Goal: Transaction & Acquisition: Book appointment/travel/reservation

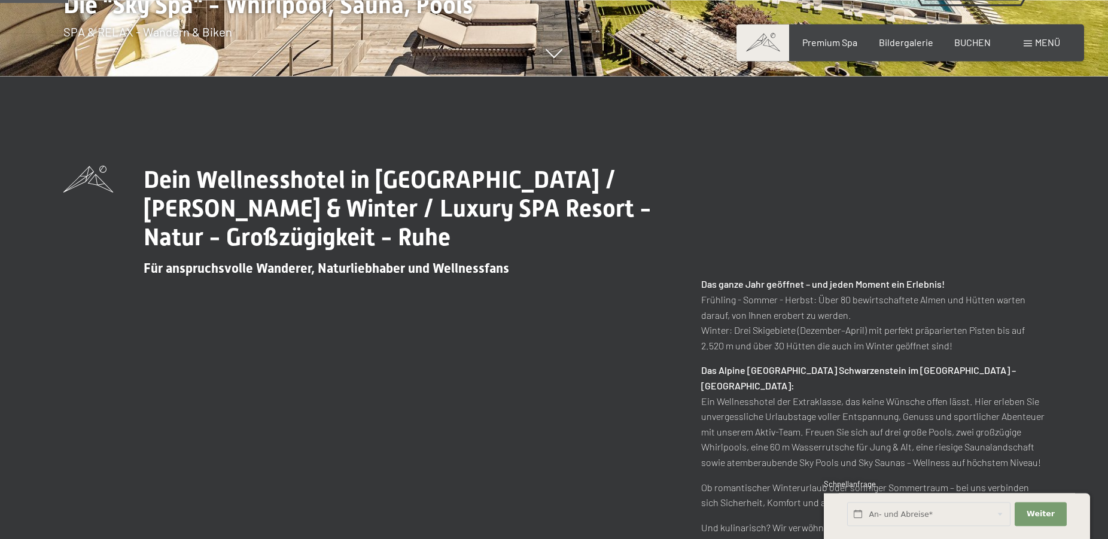
scroll to position [427, 0]
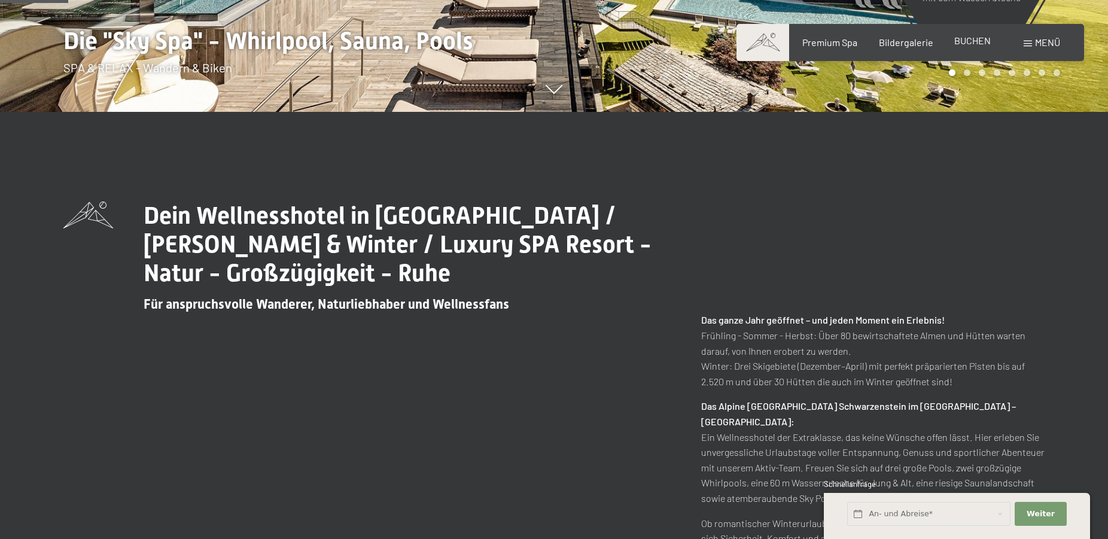
click at [968, 43] on span "BUCHEN" at bounding box center [972, 40] width 36 height 11
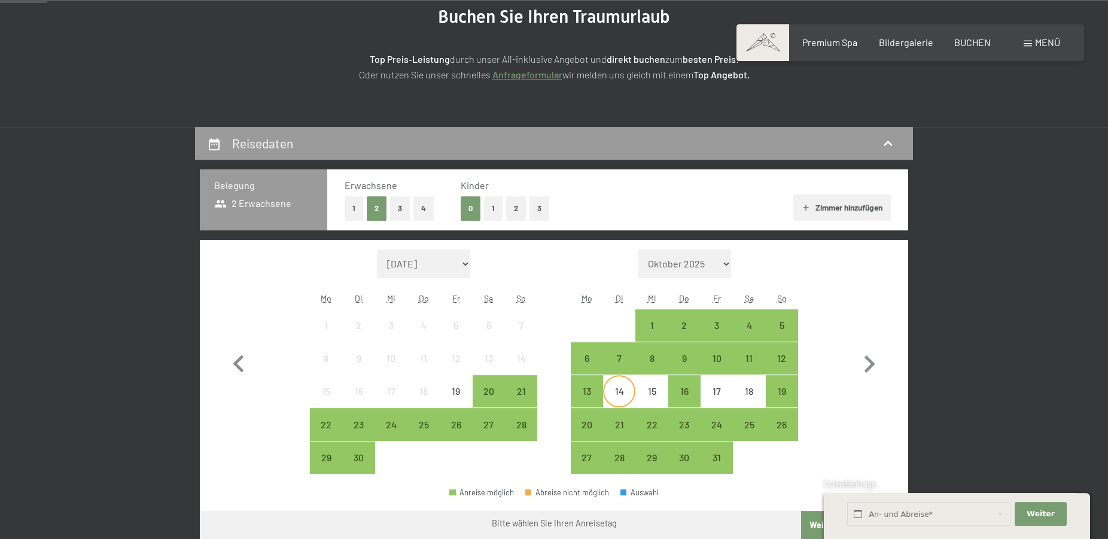
scroll to position [183, 0]
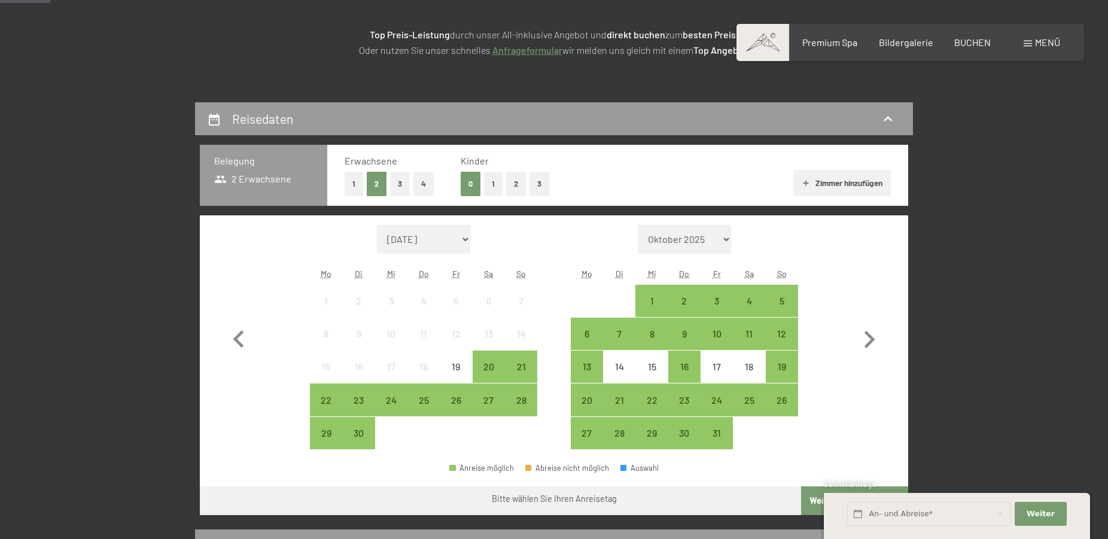
click at [491, 186] on button "1" at bounding box center [493, 184] width 19 height 25
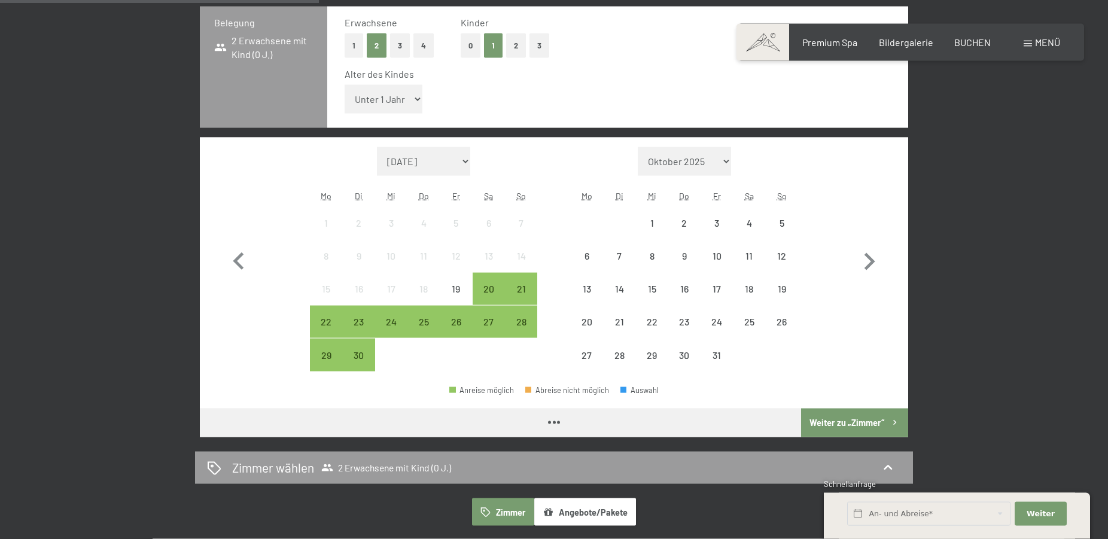
scroll to position [366, 0]
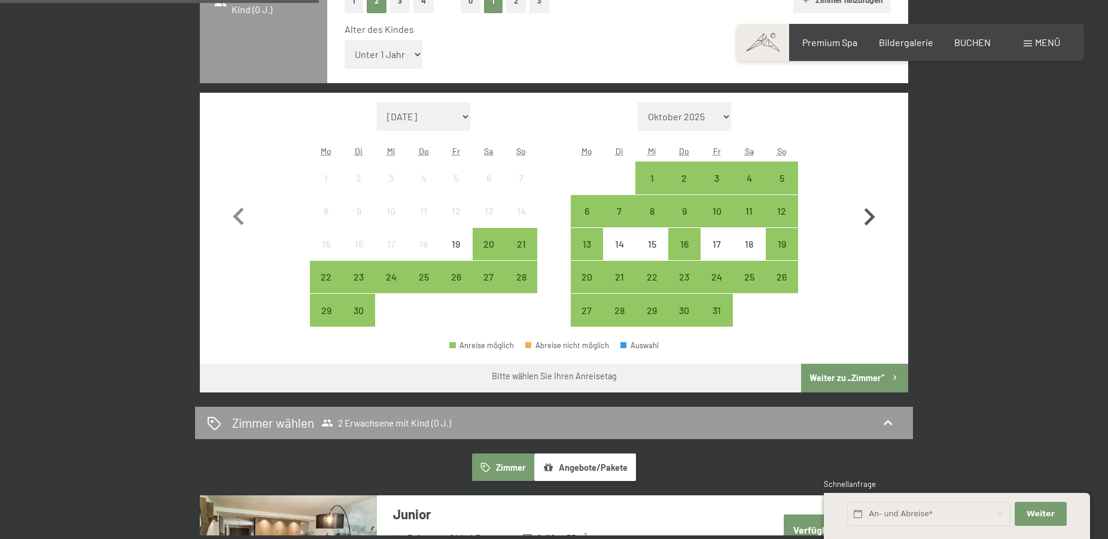
click at [865, 212] on icon "button" at bounding box center [869, 217] width 35 height 35
select select "2025-10-01"
select select "2025-11-01"
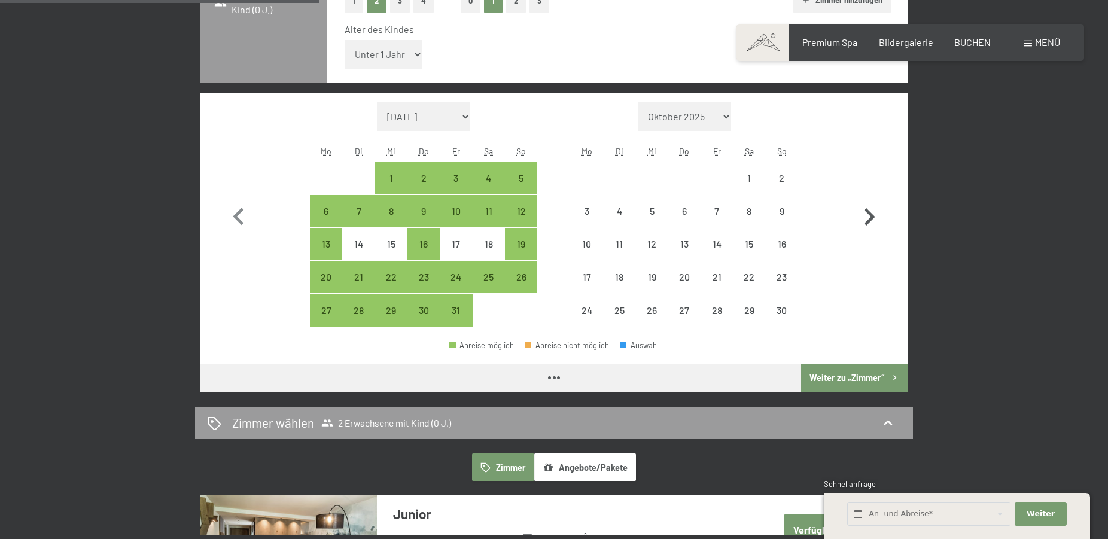
click at [865, 212] on icon "button" at bounding box center [869, 217] width 35 height 35
select select "2025-11-01"
select select "2025-12-01"
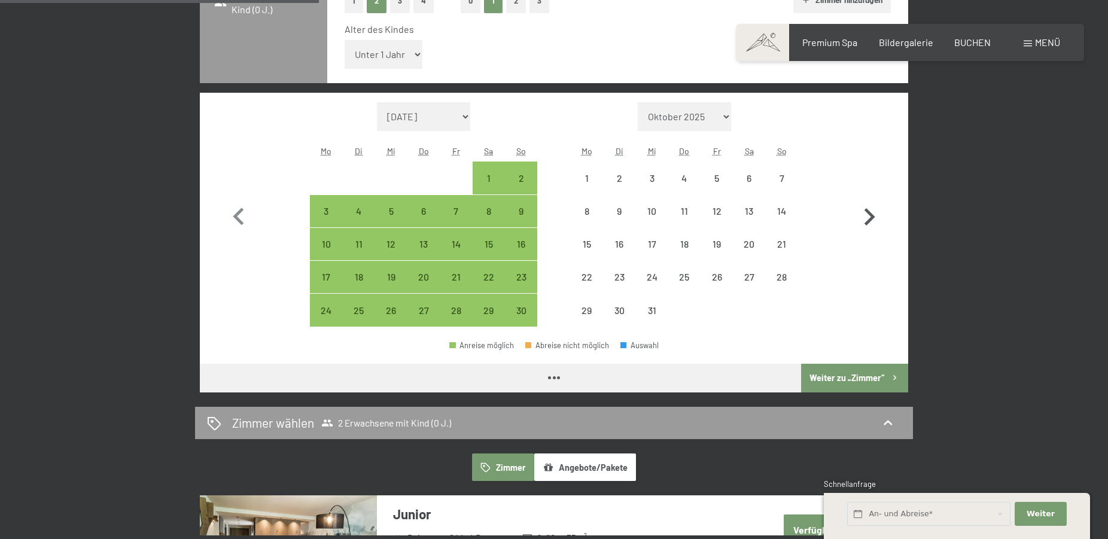
click at [865, 212] on icon "button" at bounding box center [869, 217] width 35 height 35
select select "2025-12-01"
select select "2026-01-01"
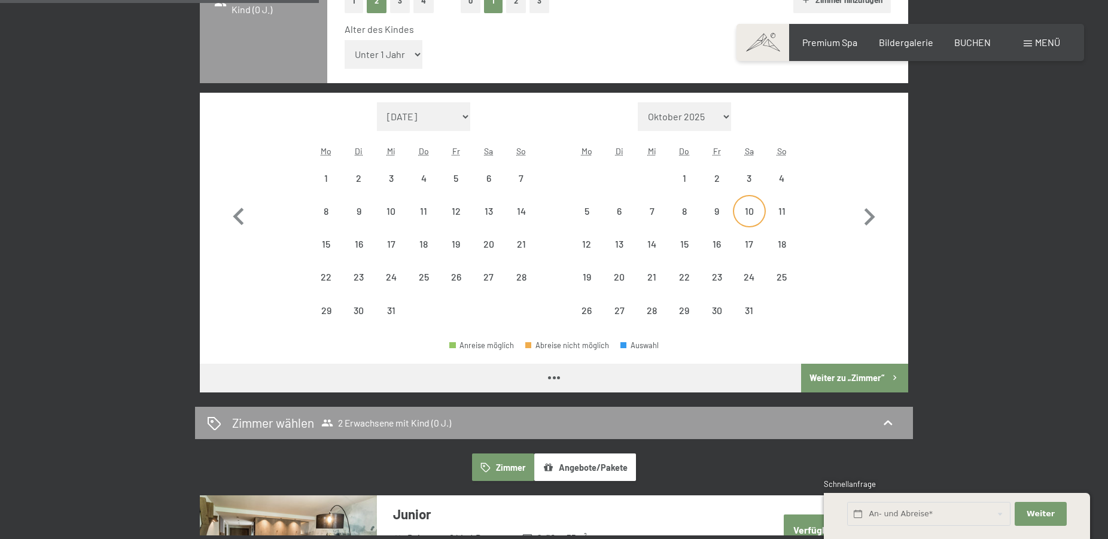
select select "2025-12-01"
select select "2026-01-01"
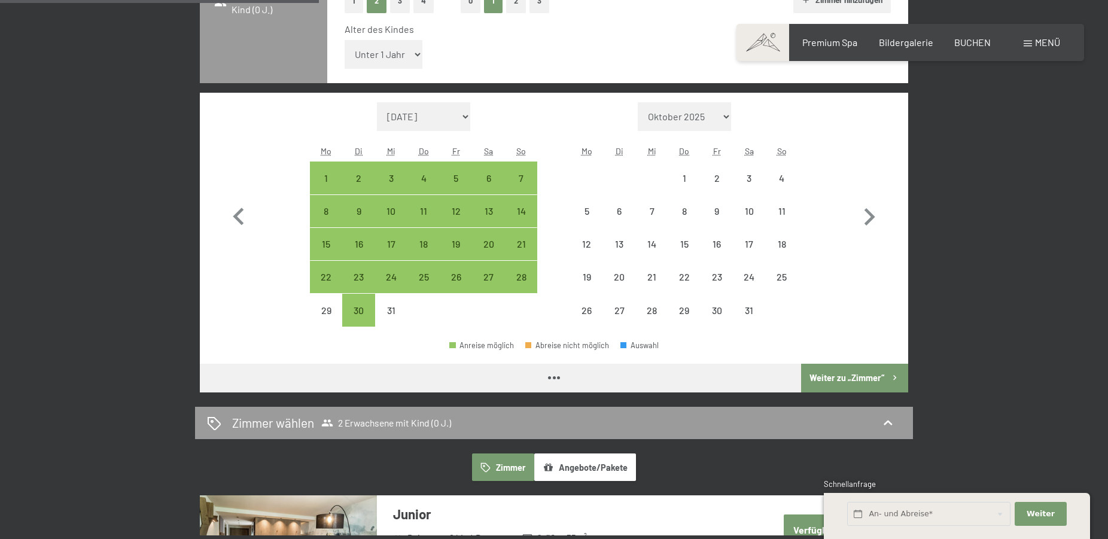
select select "2025-12-01"
select select "2026-01-01"
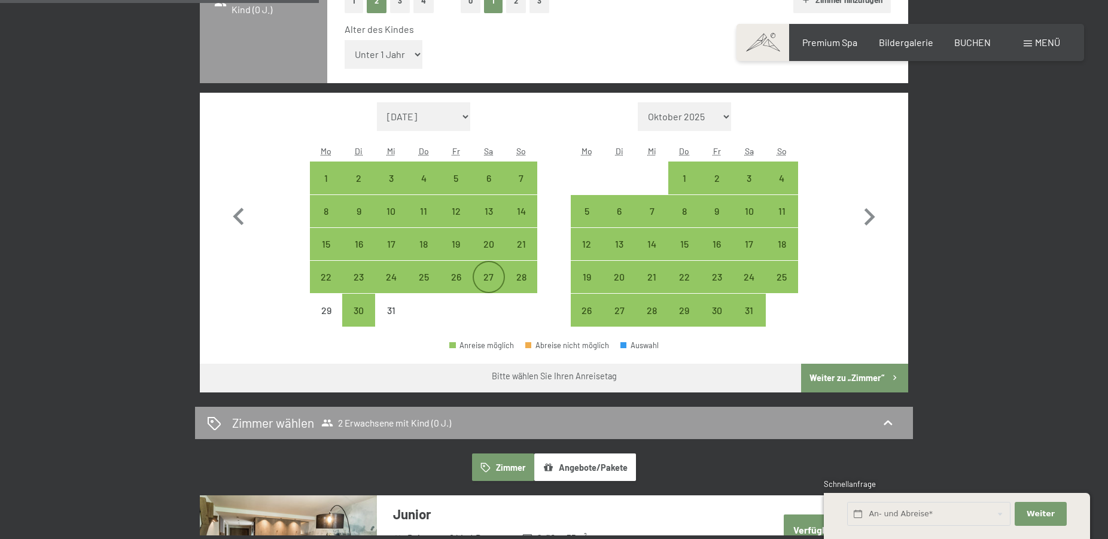
click at [495, 276] on div "27" at bounding box center [489, 287] width 30 height 30
select select "2025-12-01"
select select "2026-01-01"
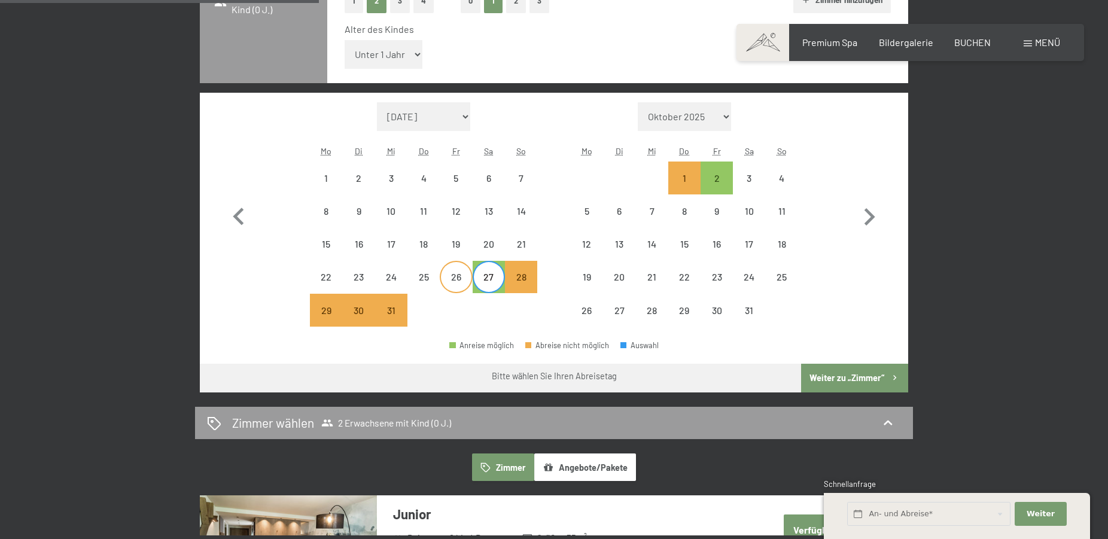
click at [455, 276] on div "26" at bounding box center [456, 287] width 30 height 30
select select "2025-12-01"
select select "2026-01-01"
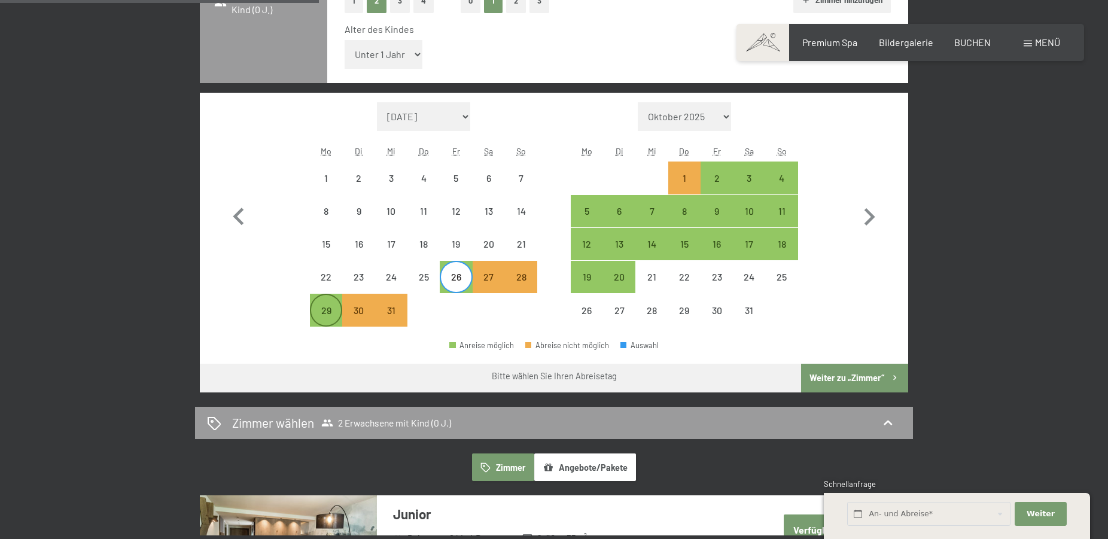
click at [325, 310] on div "29" at bounding box center [326, 321] width 30 height 30
select select "2025-12-01"
select select "2026-01-01"
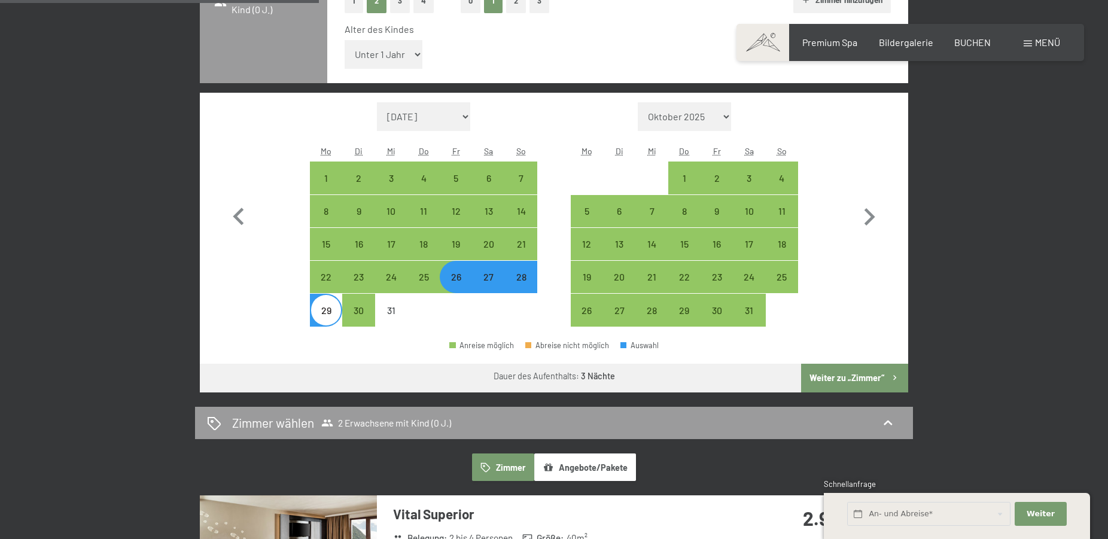
click at [837, 371] on button "Weiter zu „Zimmer“" at bounding box center [854, 378] width 107 height 29
select select "2025-12-01"
select select "2026-01-01"
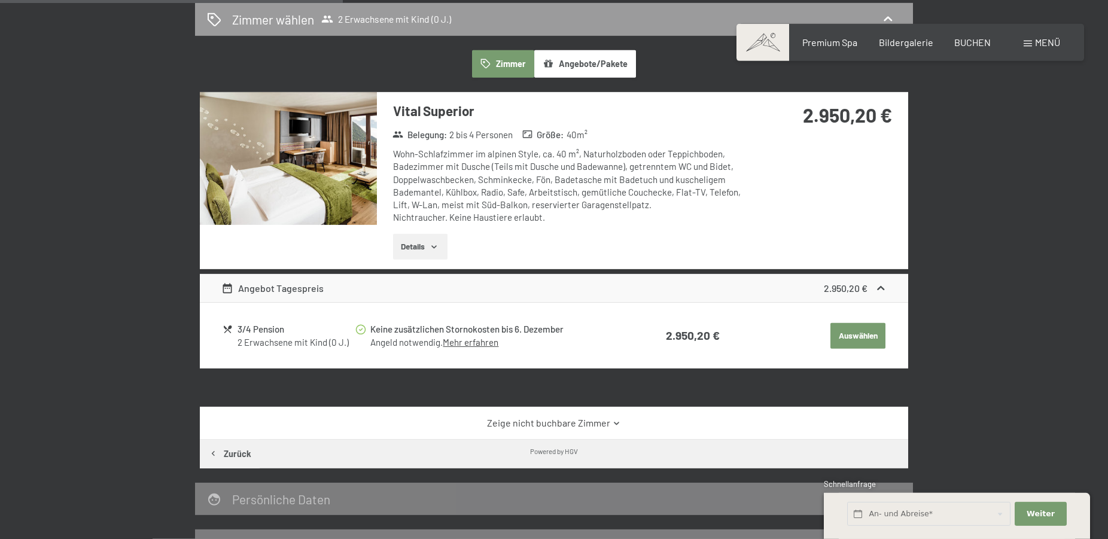
scroll to position [285, 0]
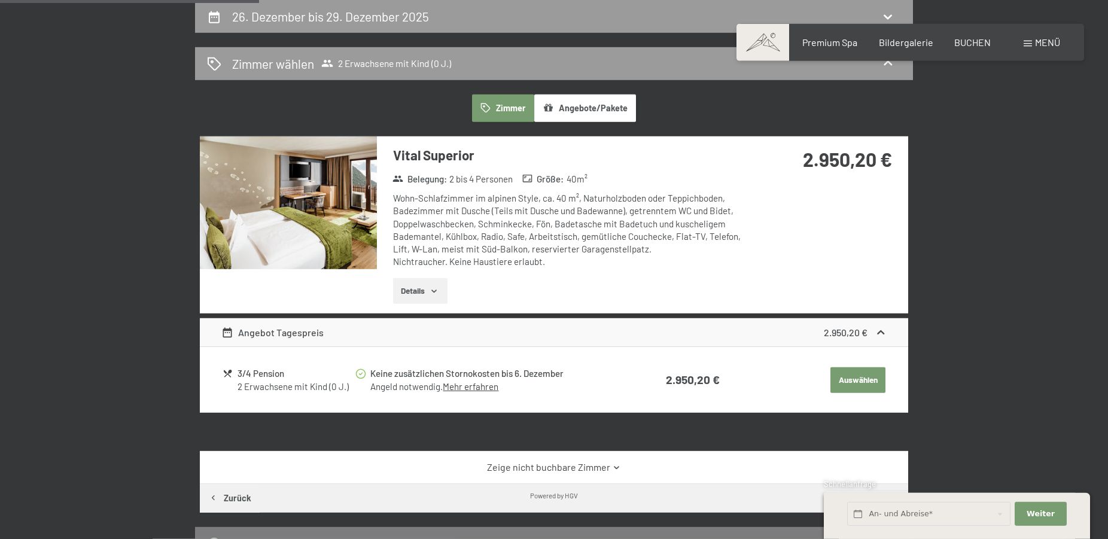
click at [605, 111] on button "Angebote/Pakete" at bounding box center [585, 108] width 102 height 28
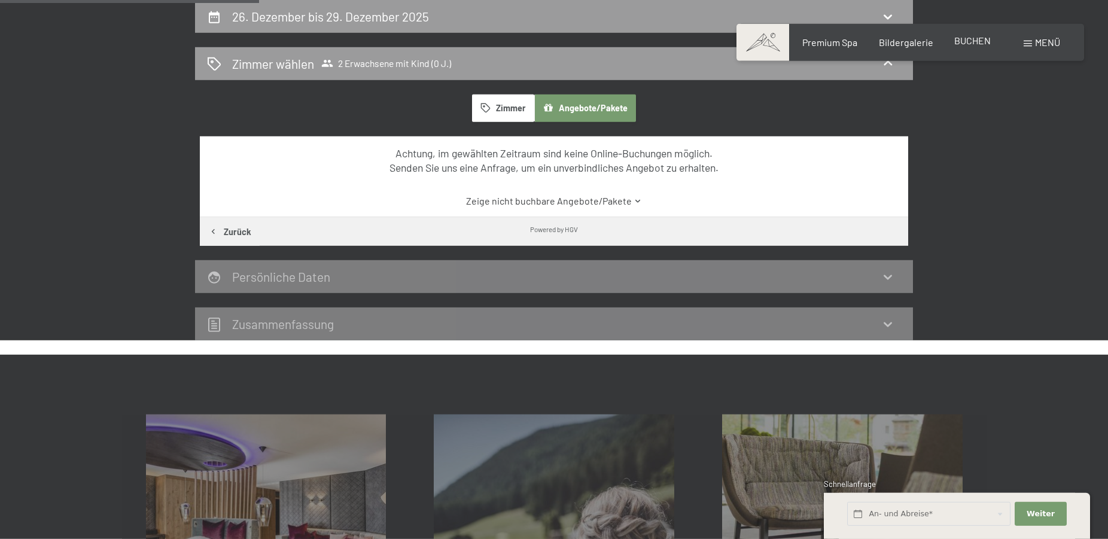
click at [963, 43] on span "BUCHEN" at bounding box center [972, 40] width 36 height 11
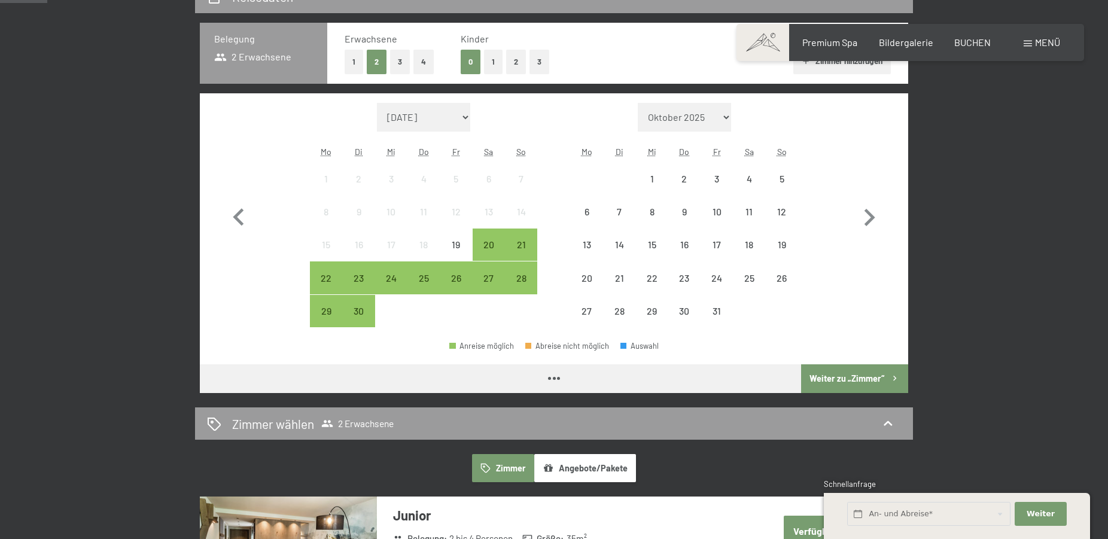
scroll to position [305, 0]
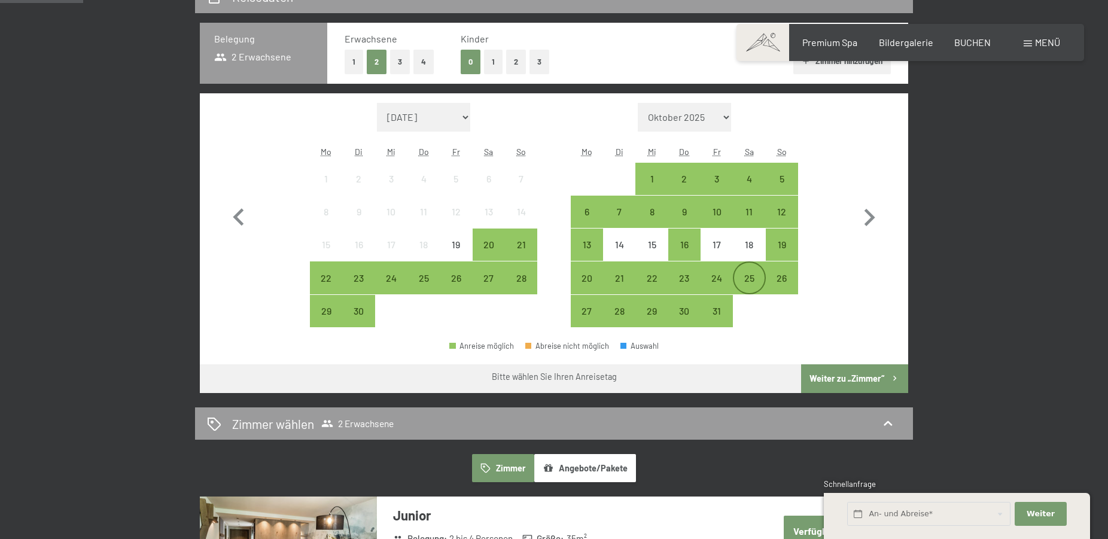
click at [746, 278] on div "25" at bounding box center [749, 288] width 30 height 30
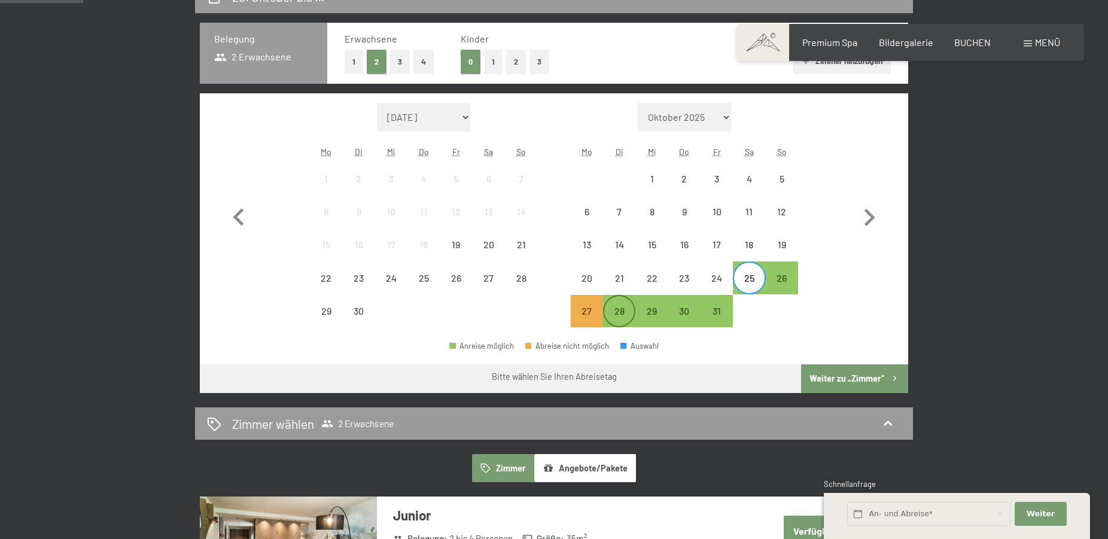
click at [620, 316] on div "28" at bounding box center [619, 321] width 30 height 30
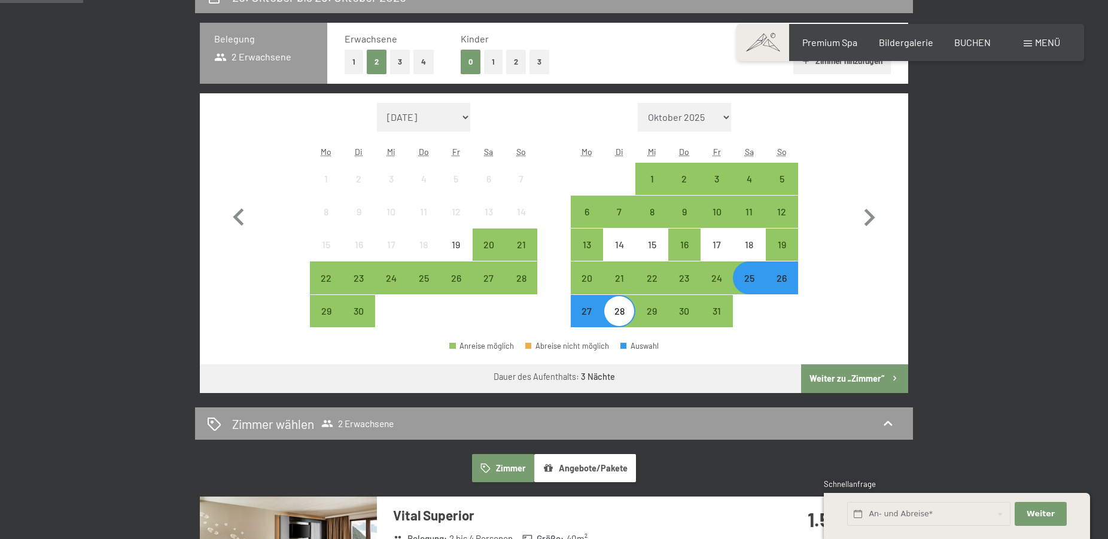
click at [833, 382] on button "Weiter zu „Zimmer“" at bounding box center [854, 378] width 107 height 29
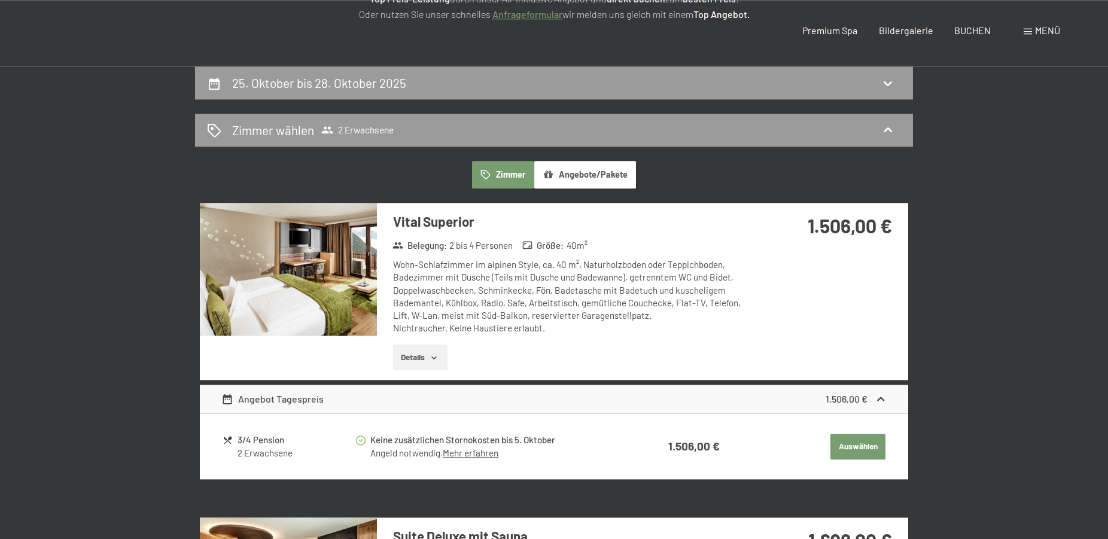
scroll to position [366, 0]
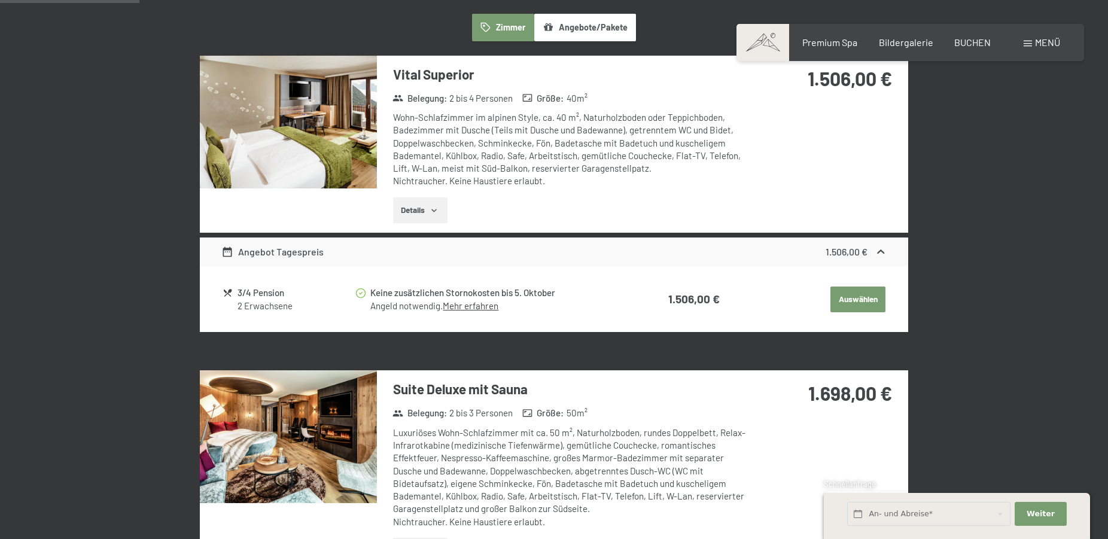
click at [435, 204] on button "Details" at bounding box center [420, 210] width 54 height 26
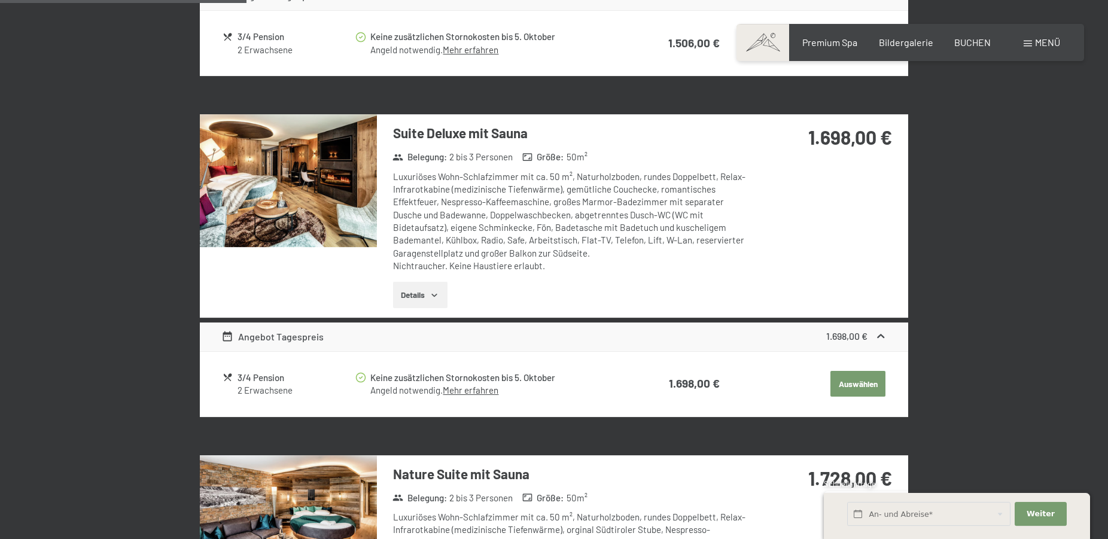
scroll to position [793, 0]
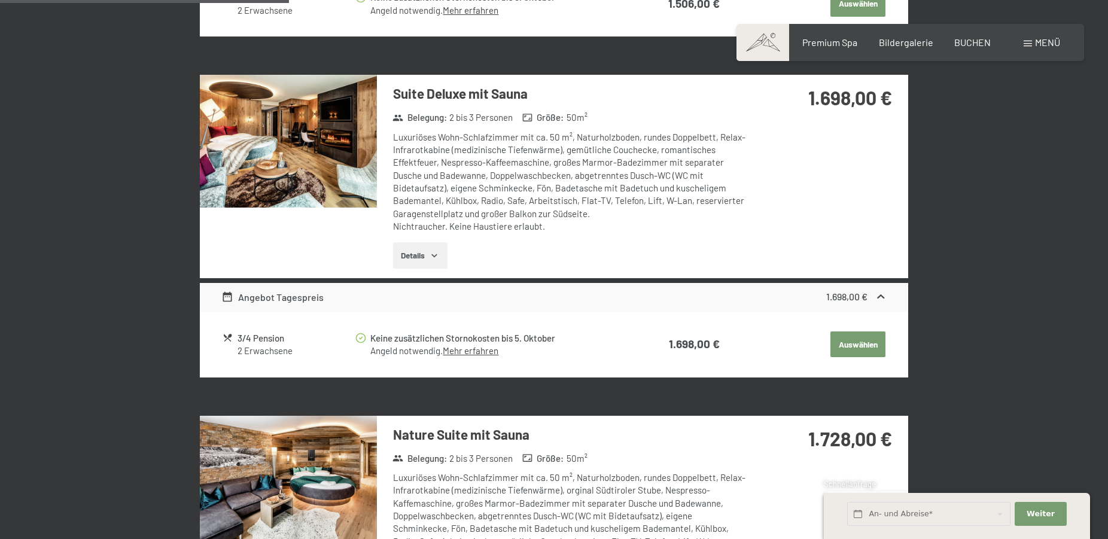
click at [879, 339] on button "Auswählen" at bounding box center [857, 344] width 55 height 26
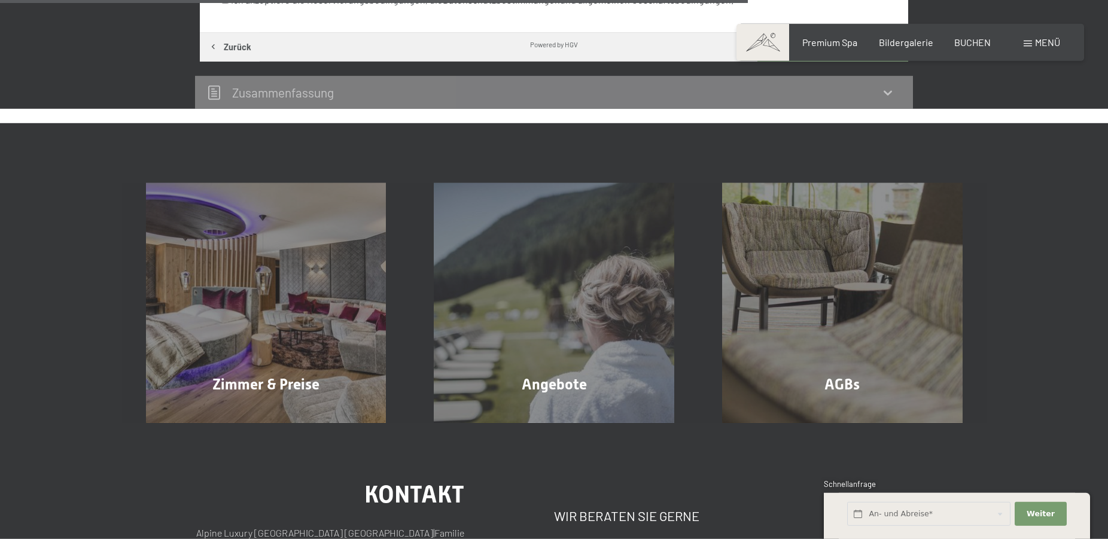
scroll to position [914, 0]
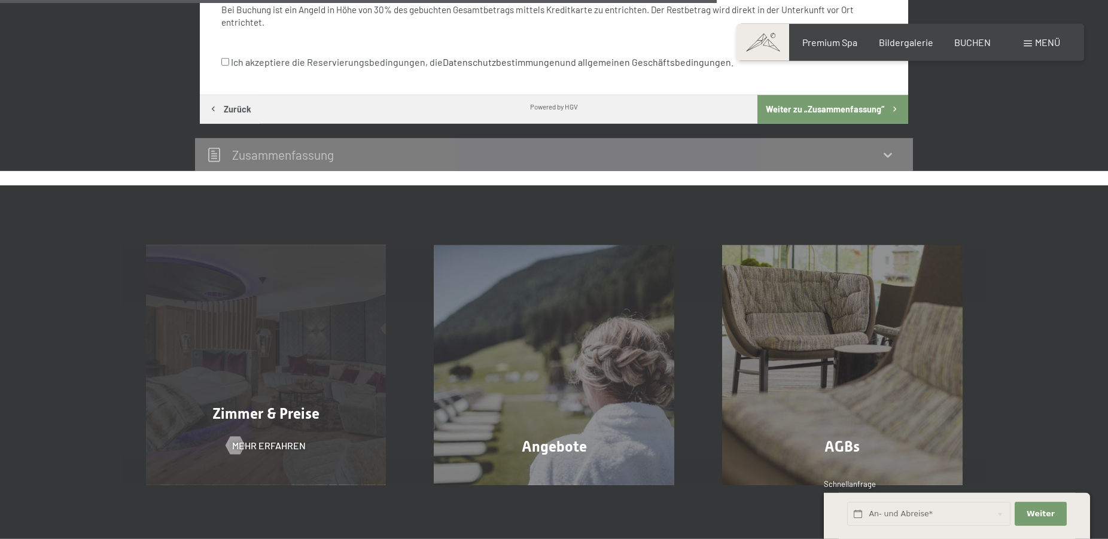
click at [249, 341] on div "Zimmer & Preise Mehr erfahren" at bounding box center [266, 365] width 288 height 240
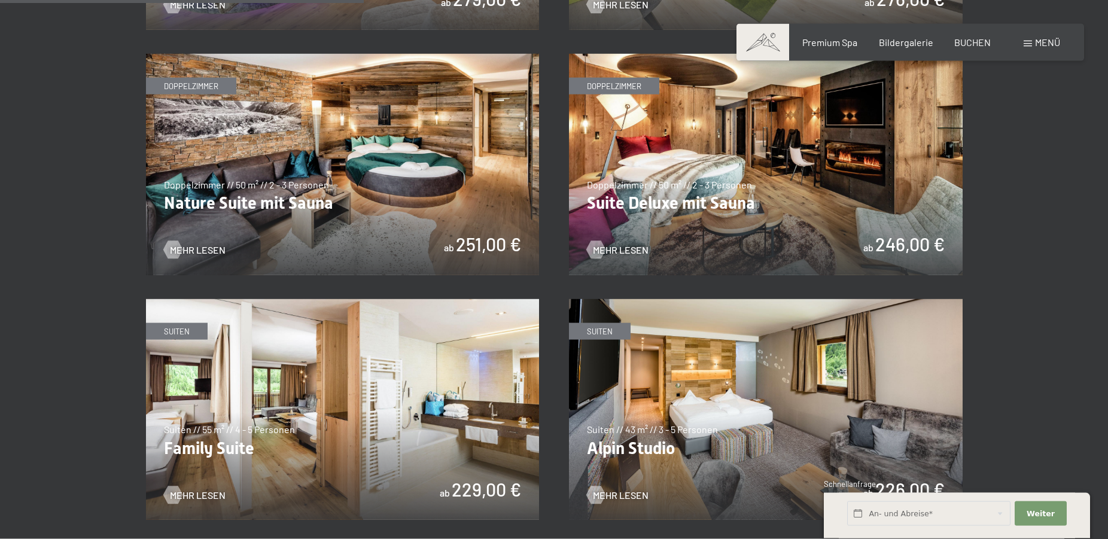
scroll to position [1159, 0]
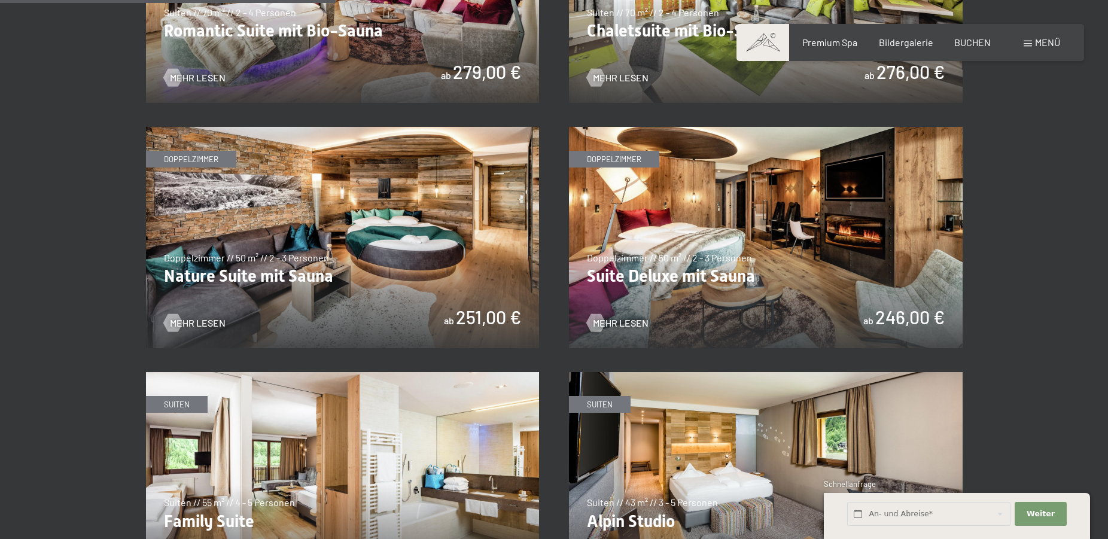
click at [734, 214] on img at bounding box center [766, 237] width 394 height 221
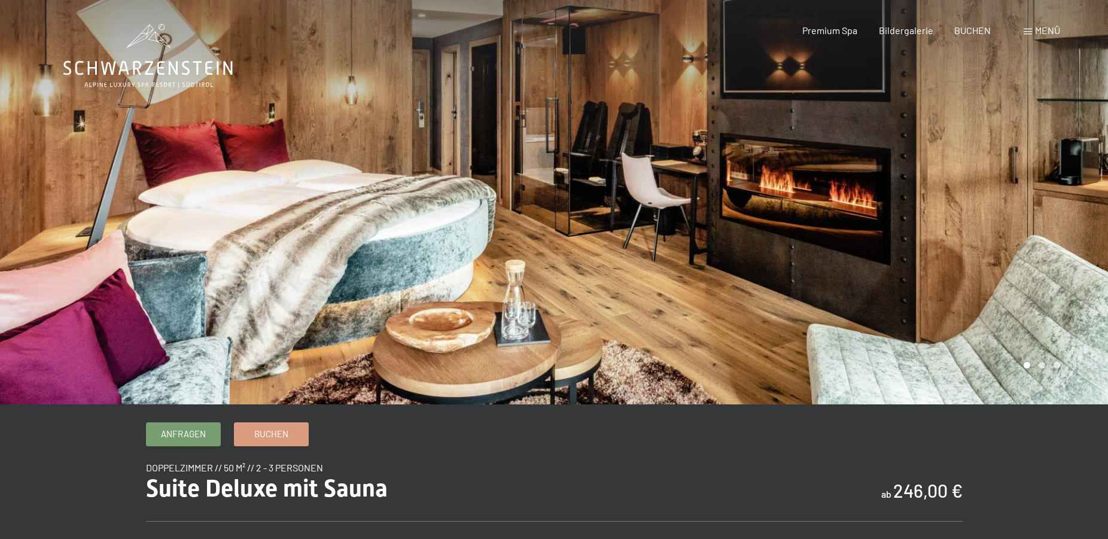
click at [581, 151] on div at bounding box center [831, 202] width 554 height 404
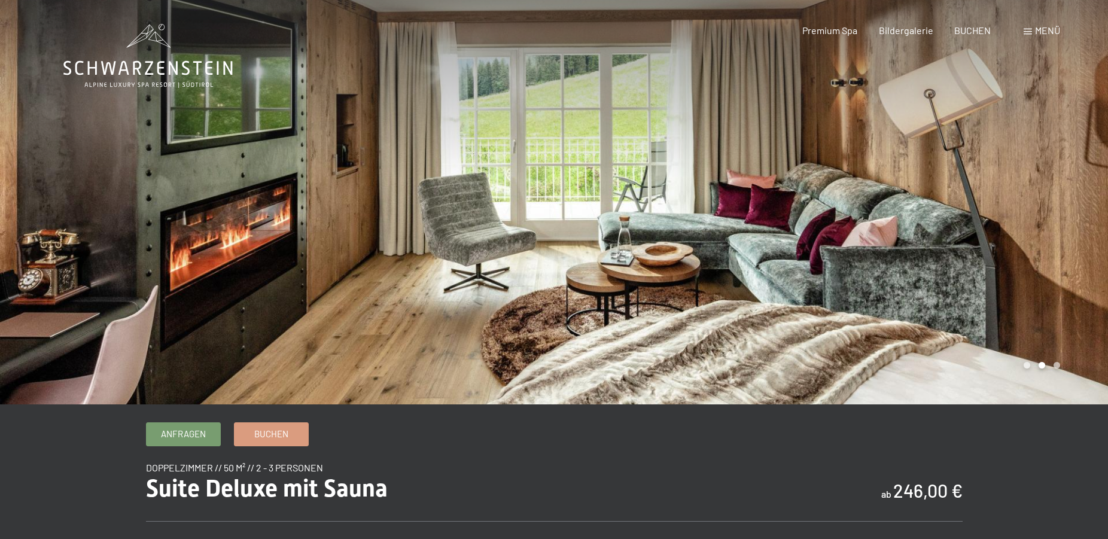
click at [581, 151] on div at bounding box center [831, 202] width 554 height 404
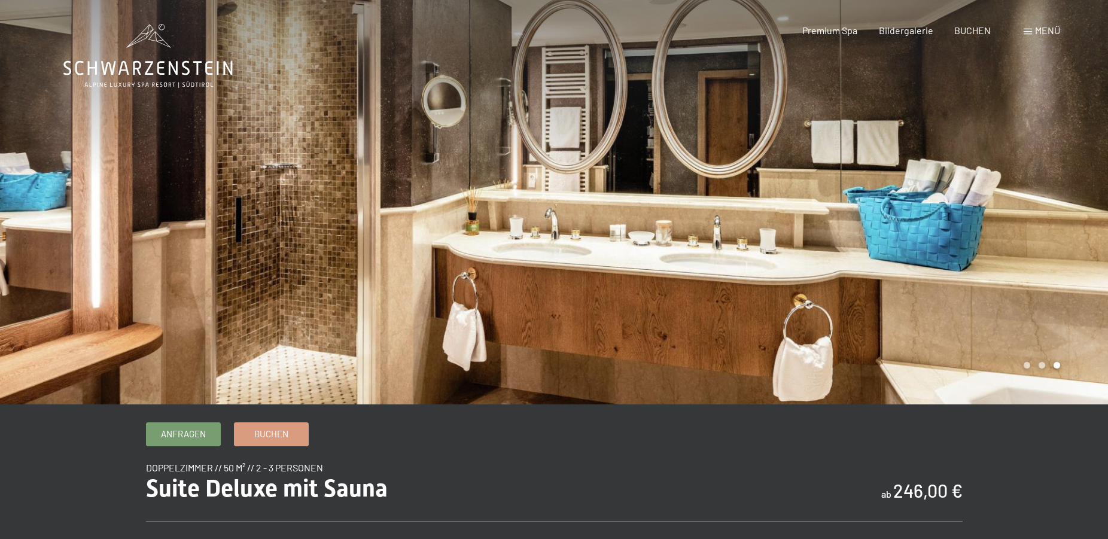
click at [581, 151] on div at bounding box center [831, 202] width 554 height 404
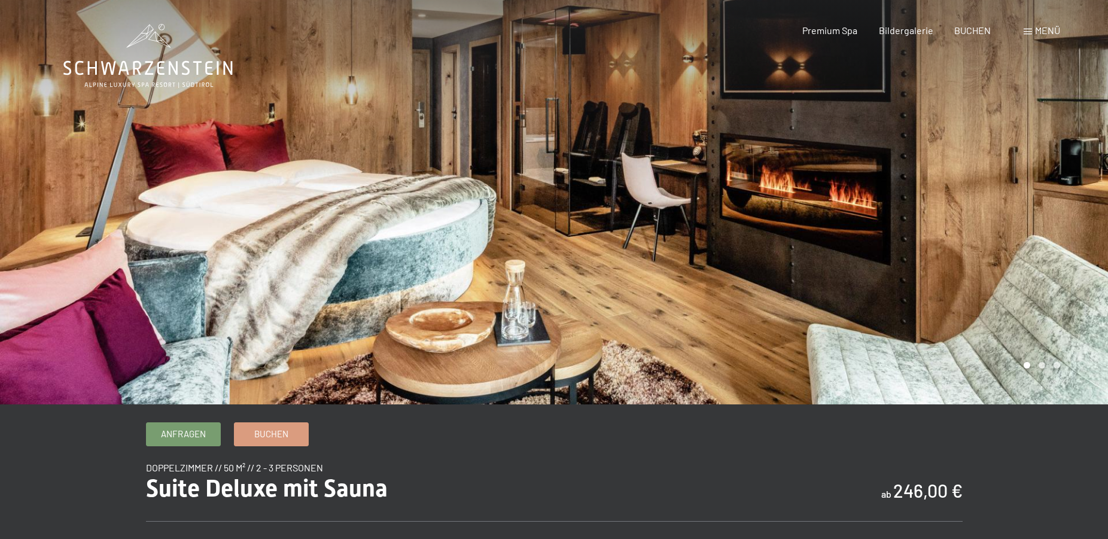
click at [581, 151] on div at bounding box center [831, 202] width 554 height 404
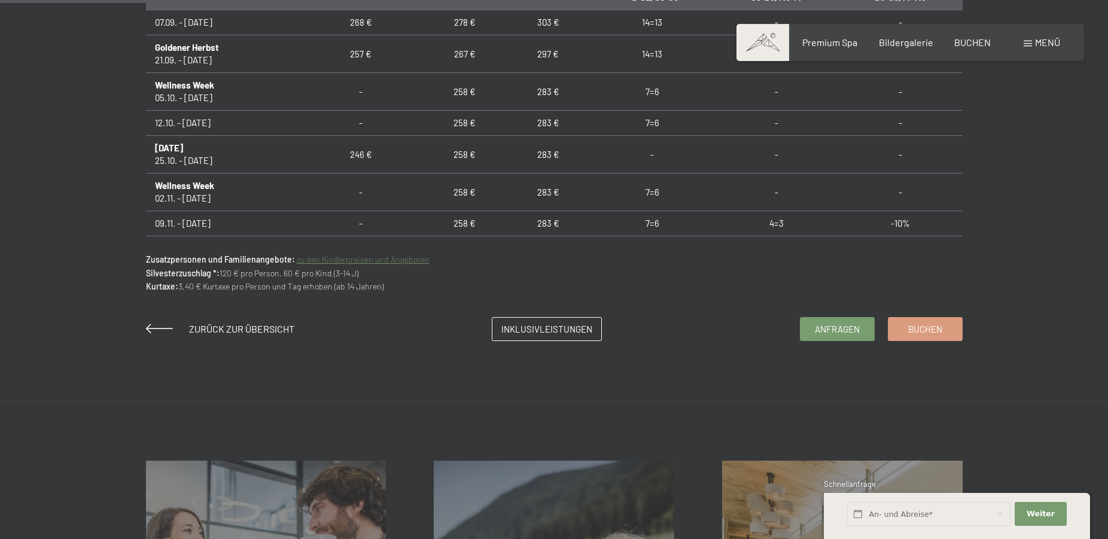
scroll to position [854, 0]
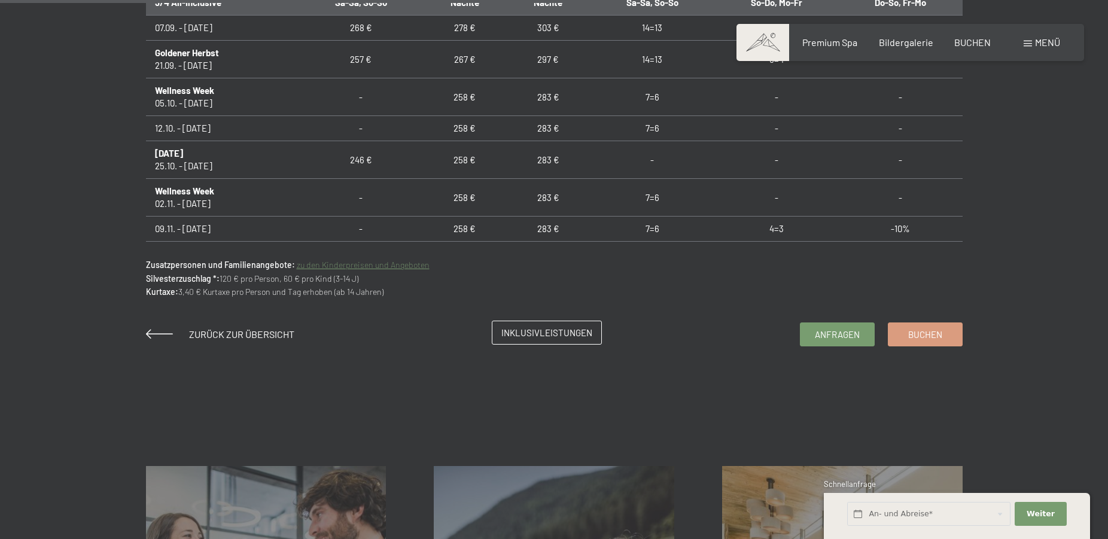
click at [556, 330] on span "Inklusivleistungen" at bounding box center [546, 333] width 91 height 13
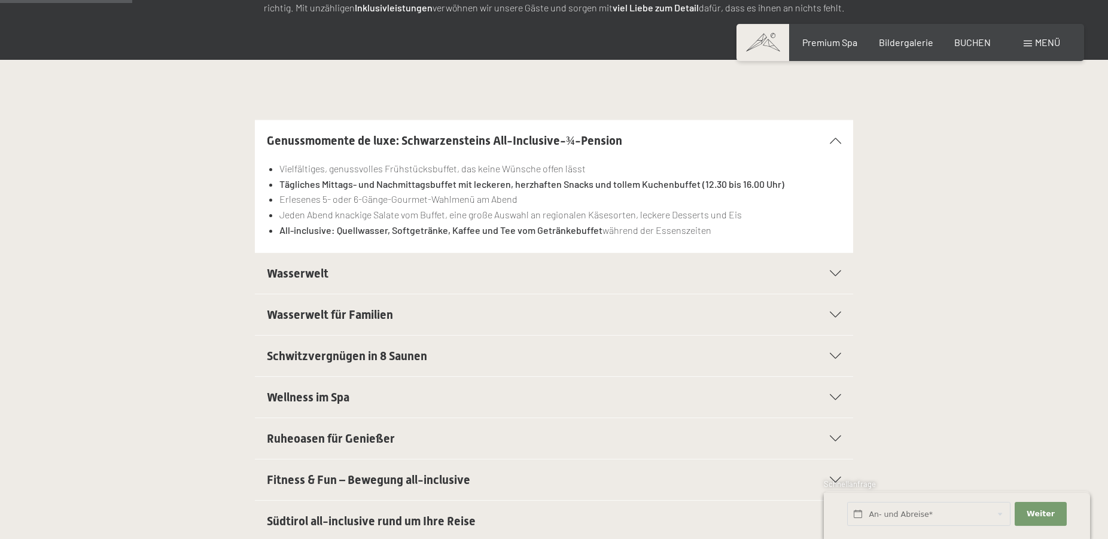
scroll to position [305, 0]
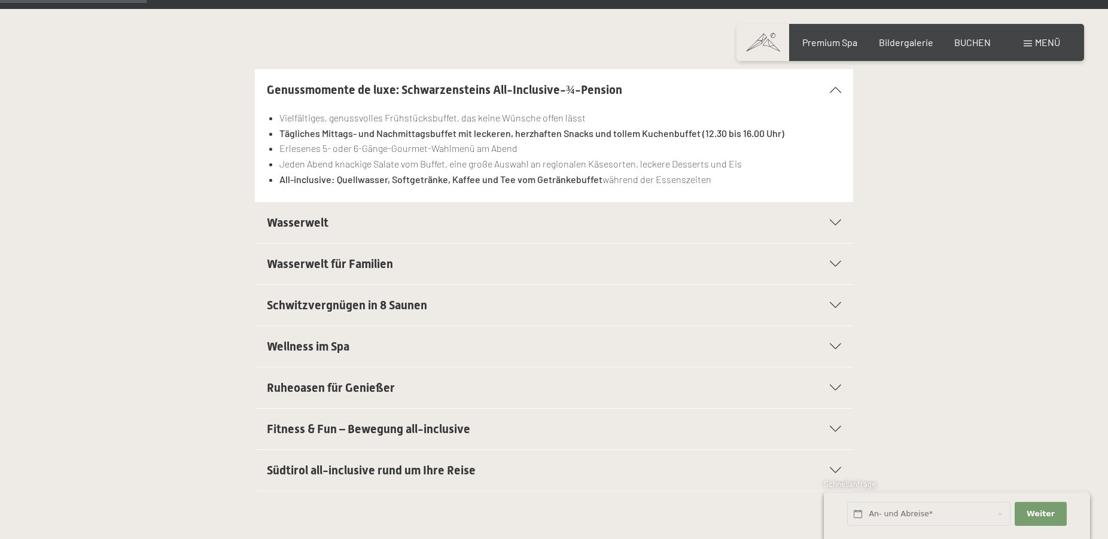
click at [836, 225] on icon at bounding box center [835, 222] width 11 height 6
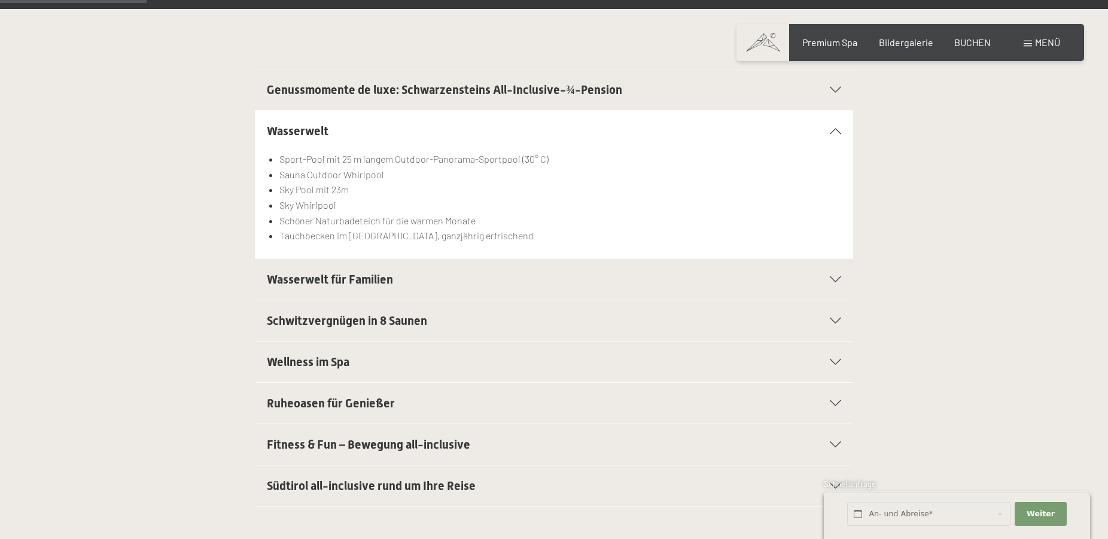
click at [833, 129] on icon at bounding box center [835, 131] width 11 height 6
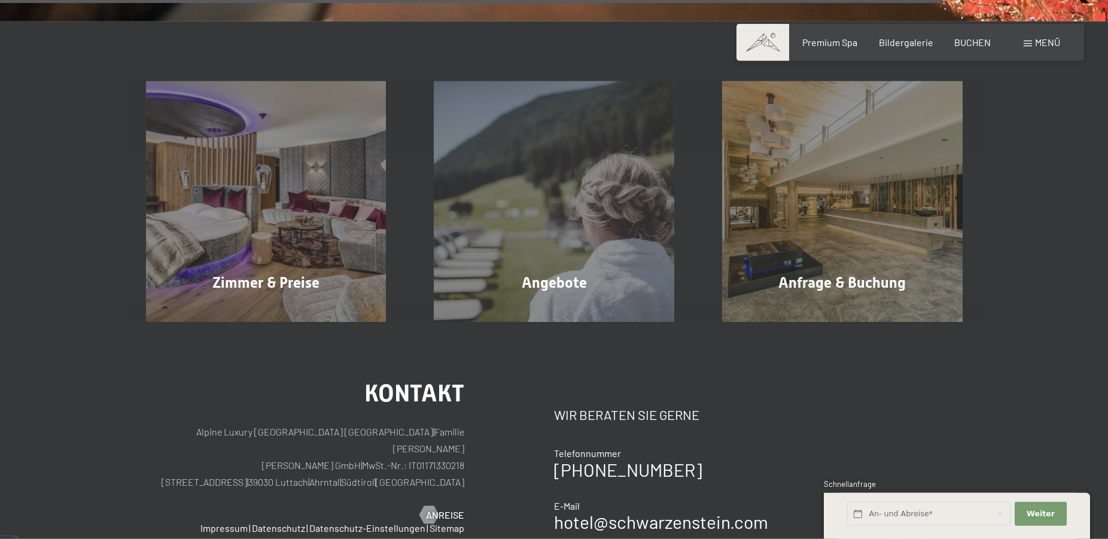
scroll to position [2074, 0]
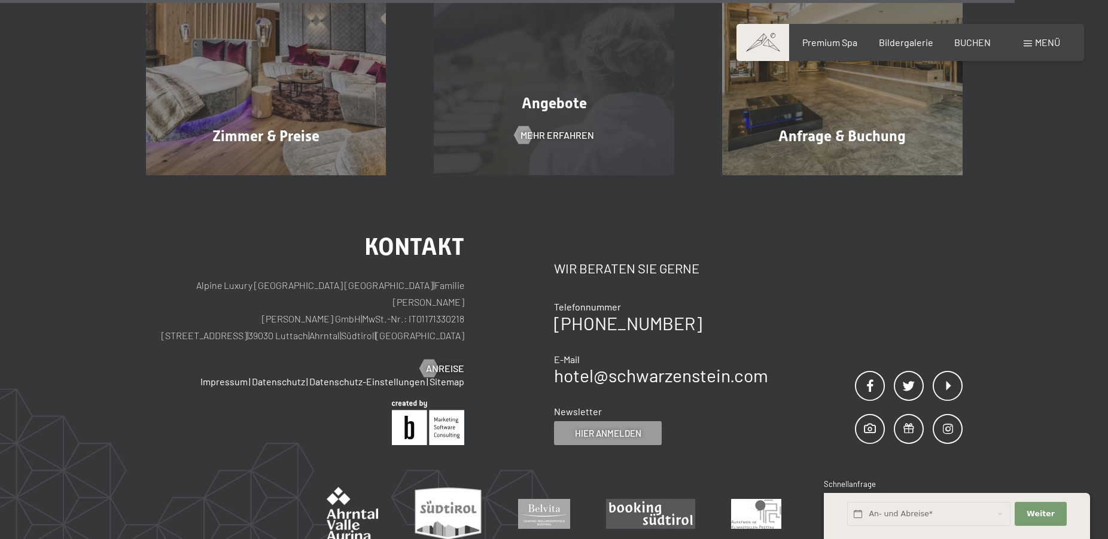
click at [626, 153] on div "Angebote Mehr erfahren" at bounding box center [554, 55] width 288 height 240
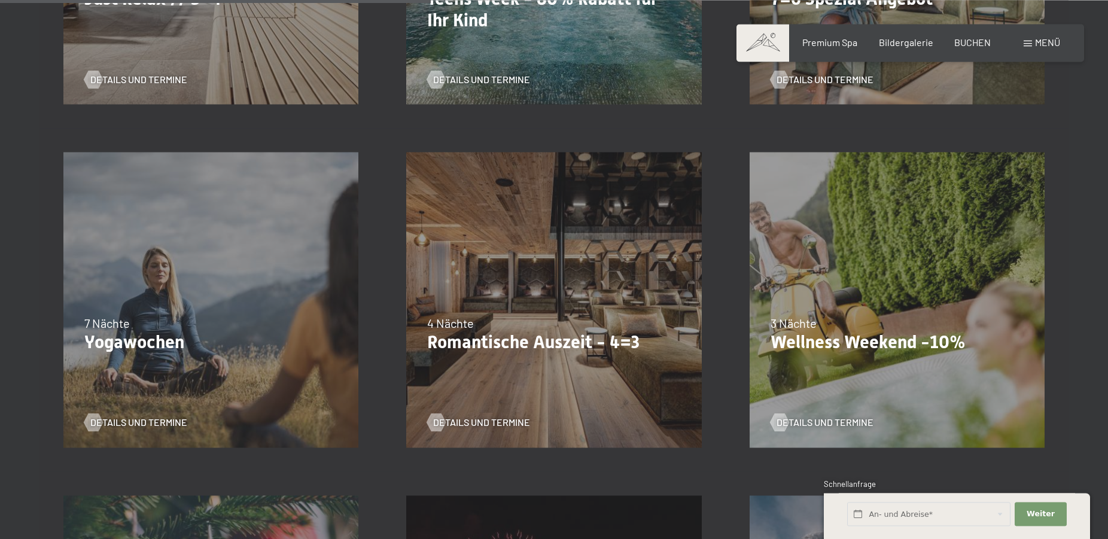
scroll to position [915, 0]
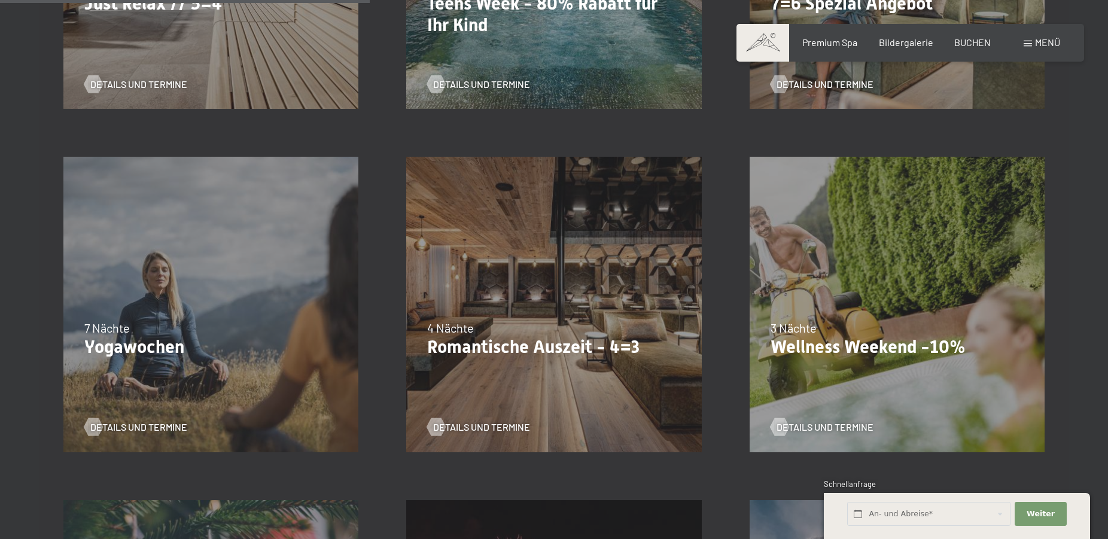
click at [889, 317] on div "13.11.–01.12.2025 11.12.–22.12.2025 15.01.–26.01.2026 12.03.–23.03.2026 14.05.–…" at bounding box center [896, 304] width 343 height 343
click at [853, 422] on span "Details und Termine" at bounding box center [836, 426] width 97 height 13
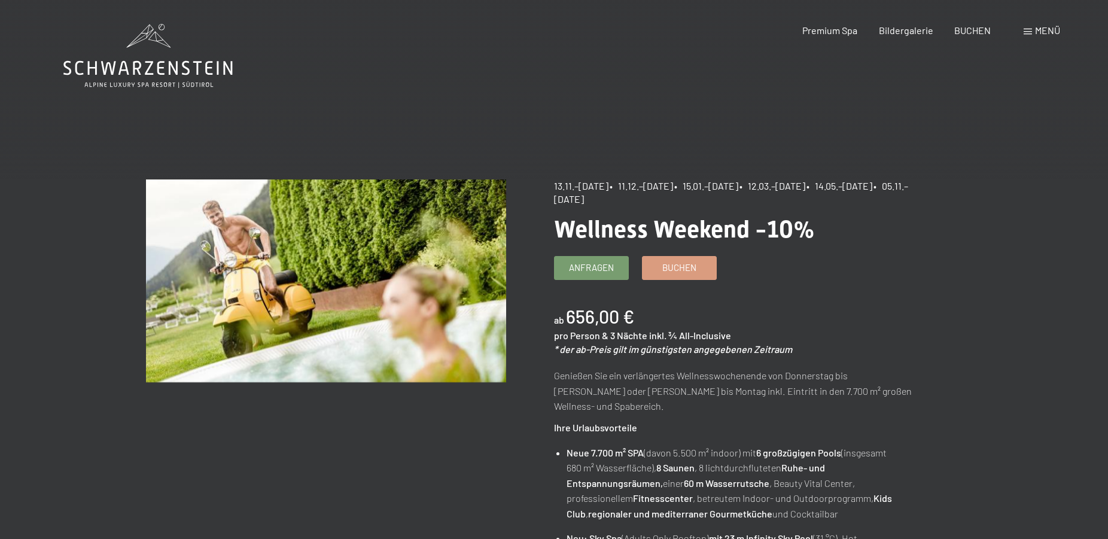
click at [158, 46] on icon at bounding box center [147, 56] width 169 height 64
